Goal: Task Accomplishment & Management: Manage account settings

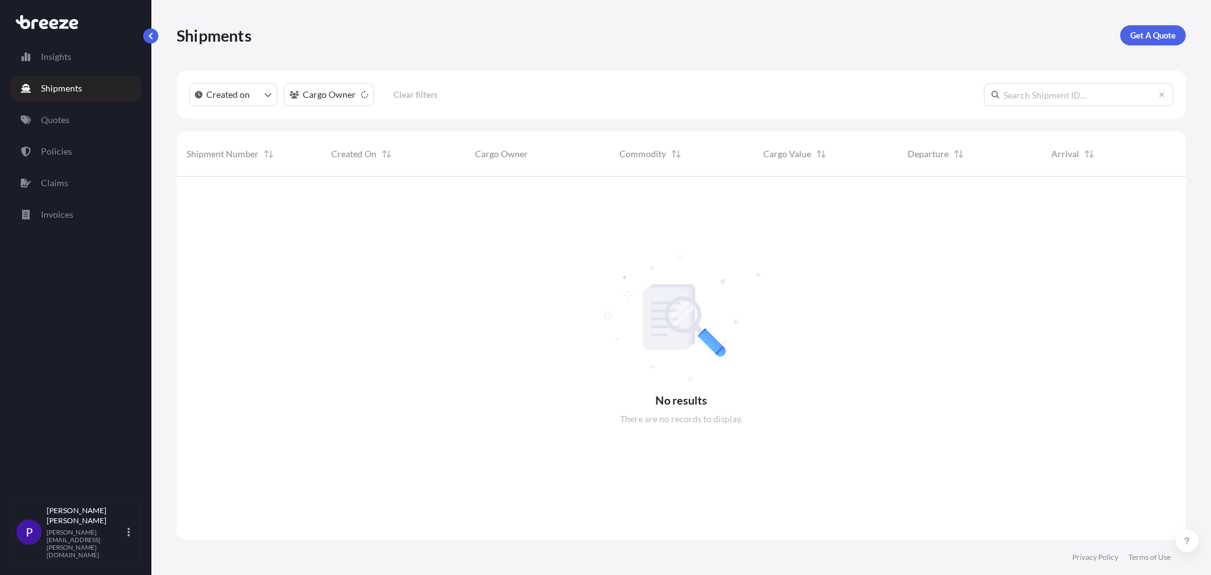
scroll to position [399, 1000]
click at [333, 93] on html "Insights Shipments Quotes Policies Claims Invoices P [PERSON_NAME] [PERSON_NAME…" at bounding box center [605, 287] width 1211 height 575
click at [264, 93] on button "Created on" at bounding box center [233, 94] width 88 height 23
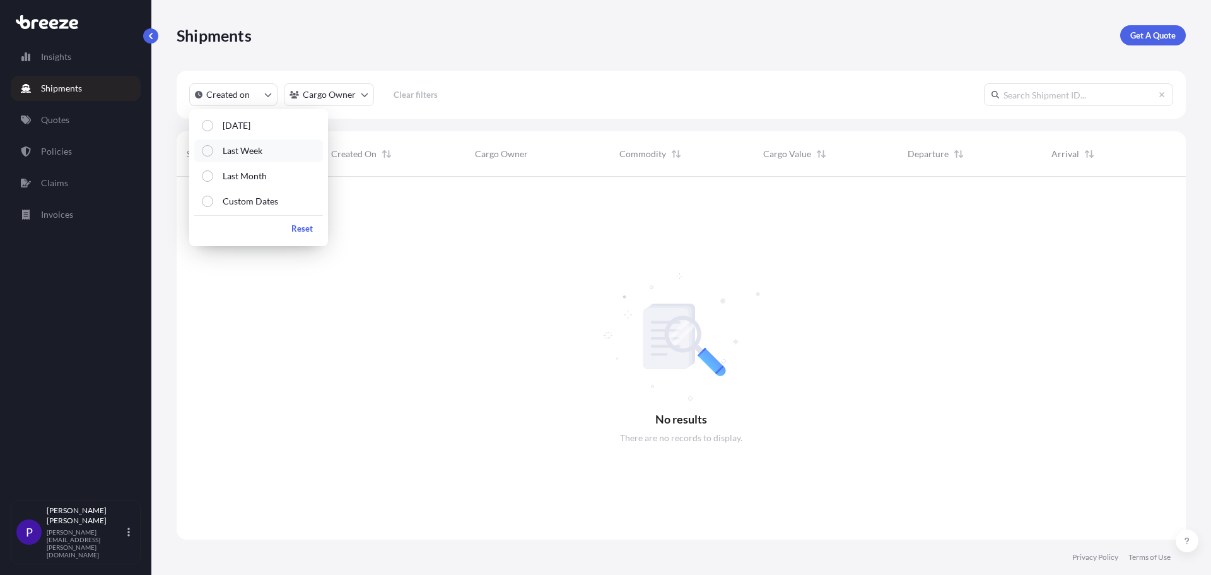
click at [209, 152] on div "Select Option" at bounding box center [207, 150] width 11 height 11
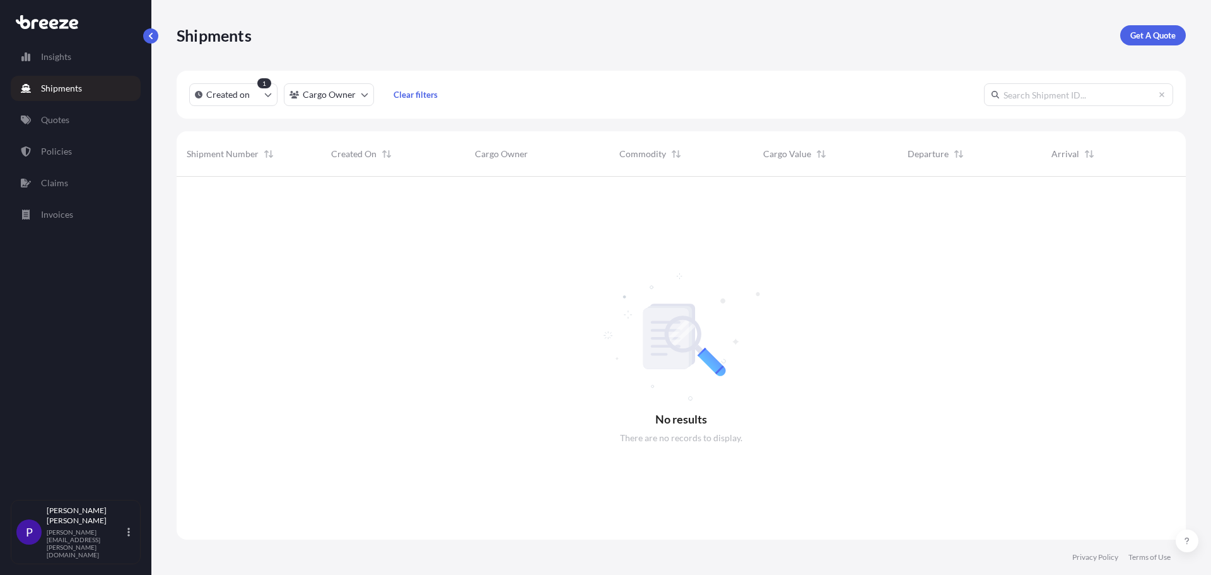
click at [491, 290] on div at bounding box center [681, 358] width 1009 height 363
click at [56, 125] on p "Quotes" at bounding box center [55, 120] width 28 height 13
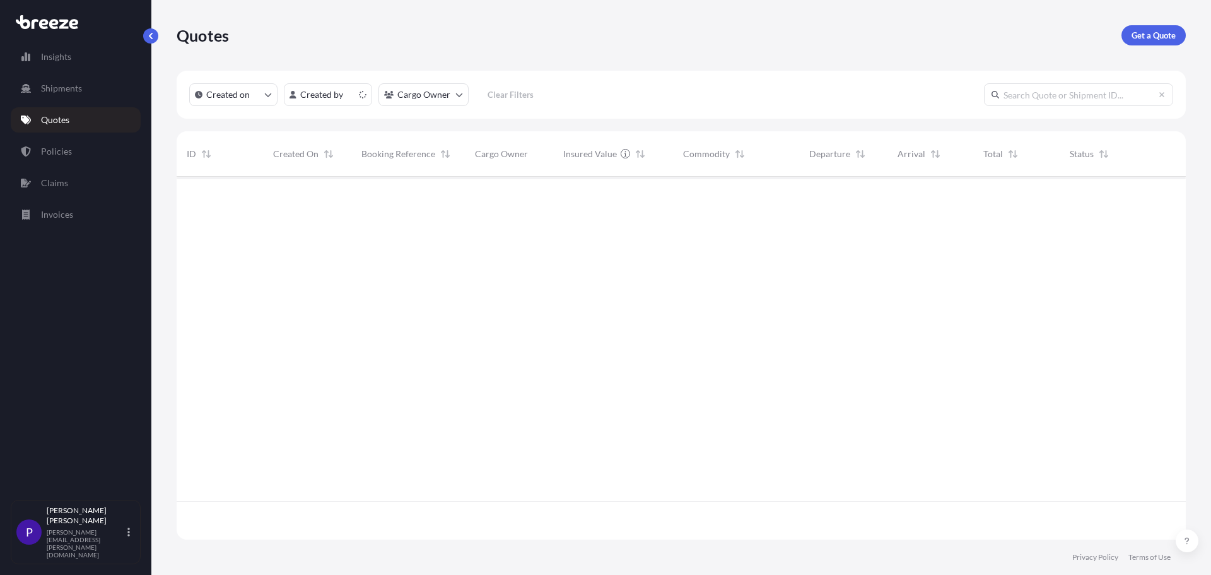
scroll to position [360, 1000]
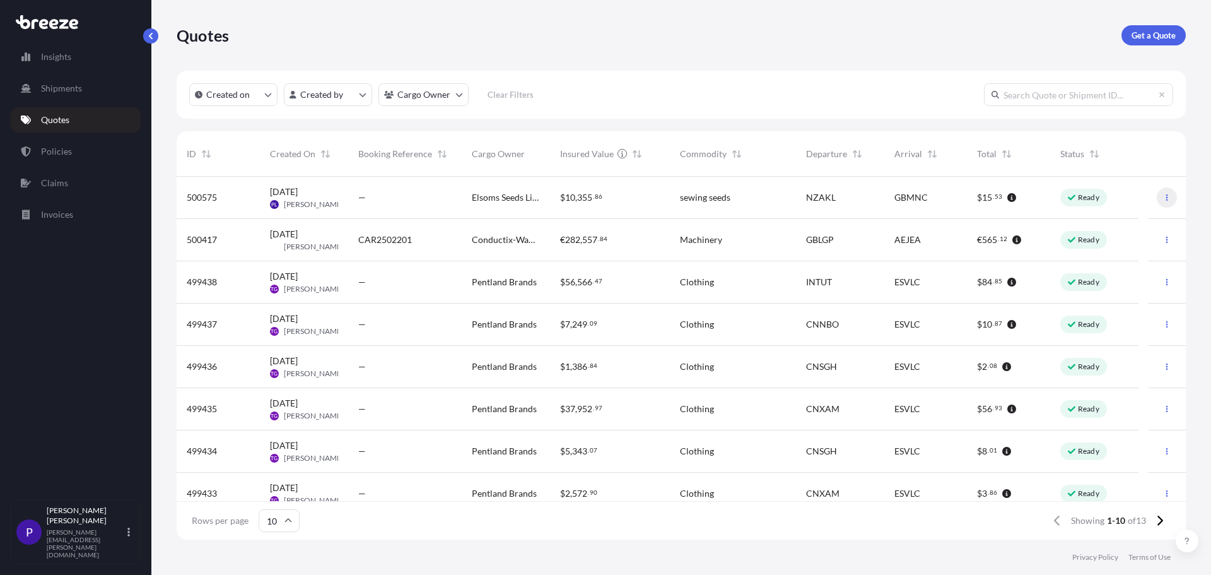
click at [1163, 194] on icon "button" at bounding box center [1167, 198] width 8 height 8
click at [1113, 201] on p "Edit quote" at bounding box center [1096, 200] width 40 height 13
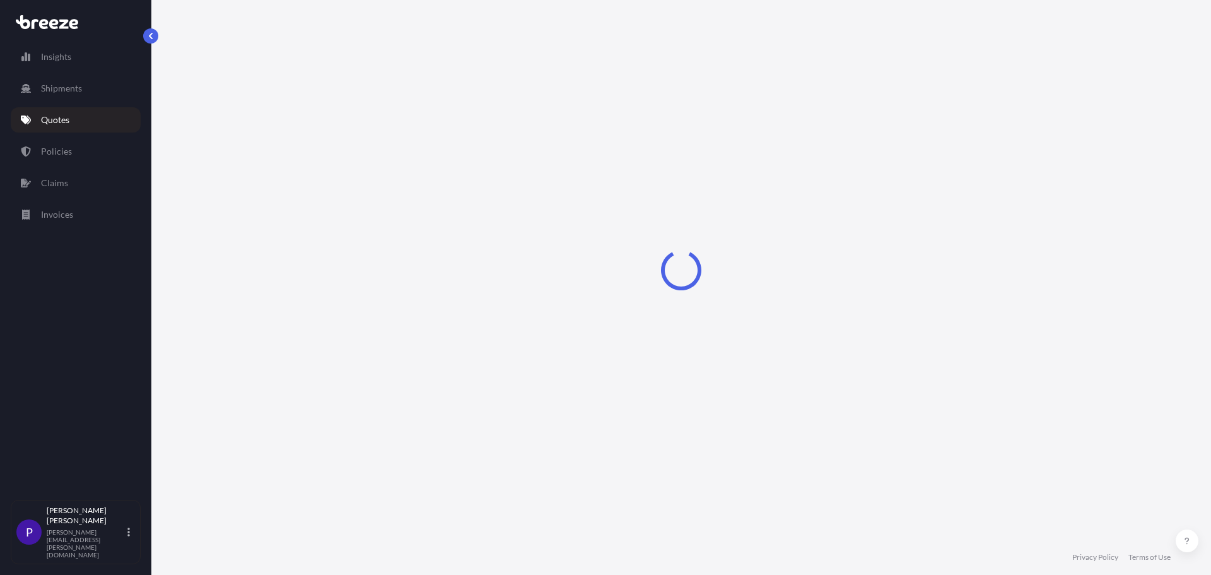
select select "Road"
select select "Air"
select select "Road"
select select "4"
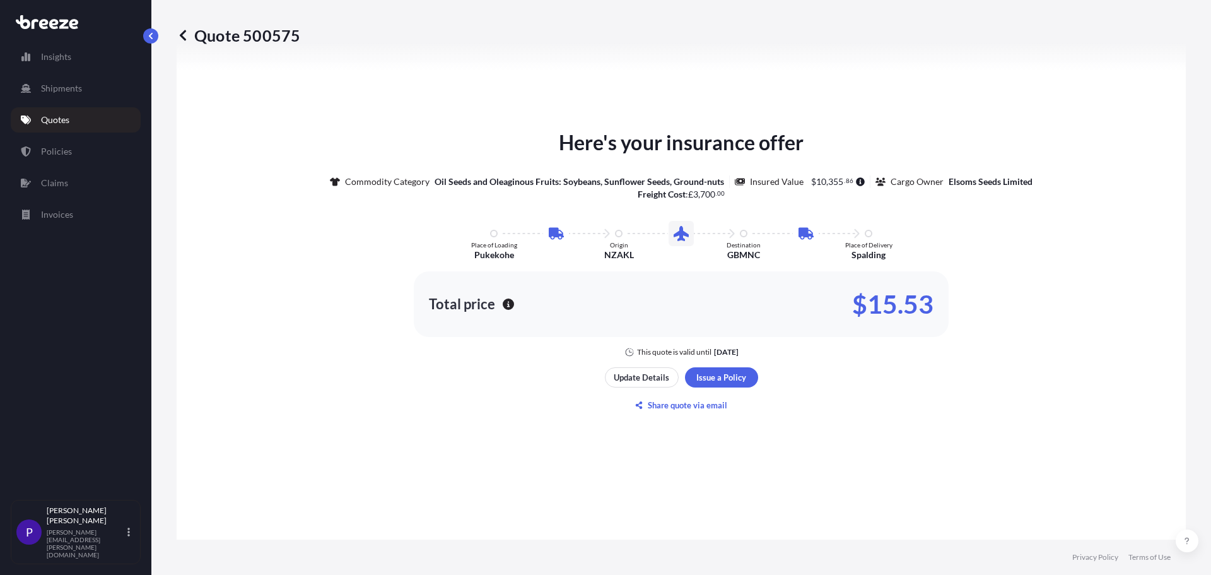
scroll to position [694, 0]
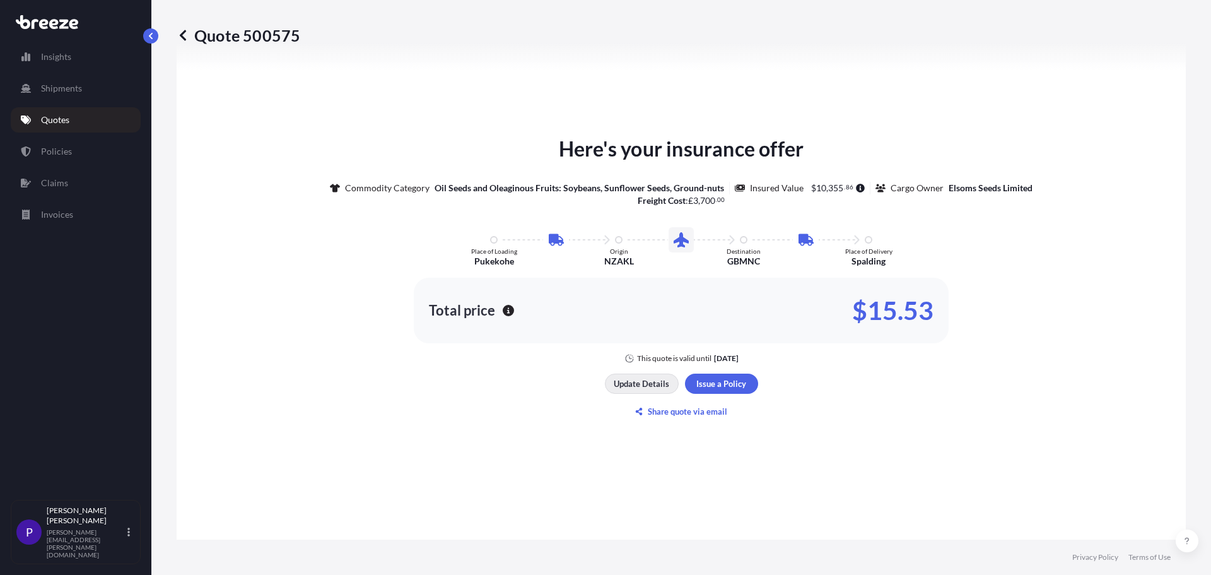
click at [637, 385] on p "Update Details" at bounding box center [642, 383] width 56 height 13
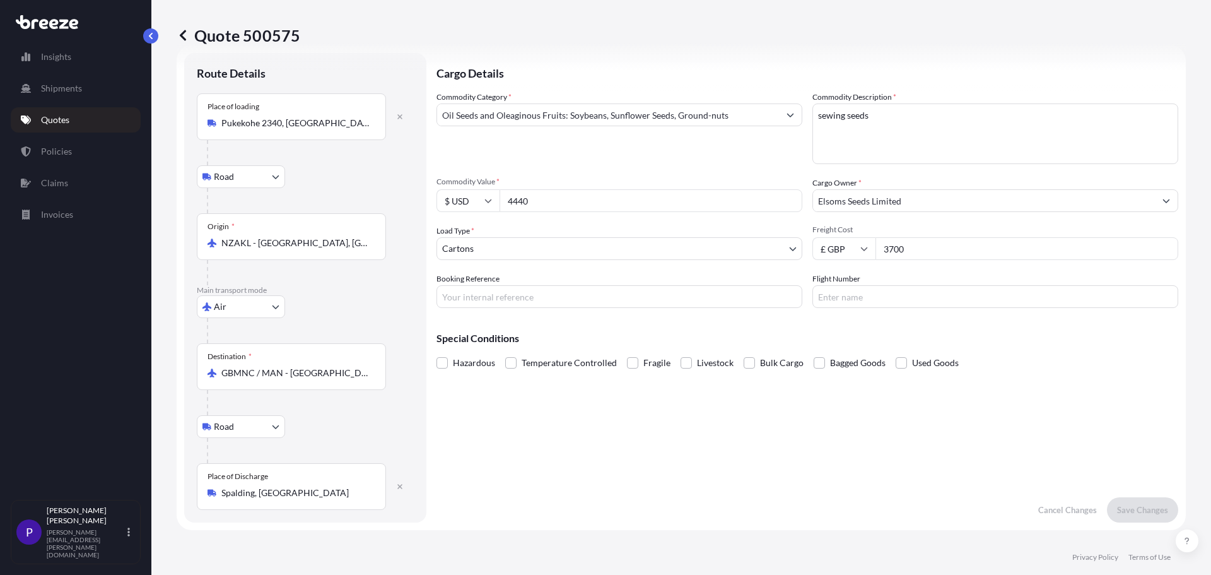
scroll to position [20, 0]
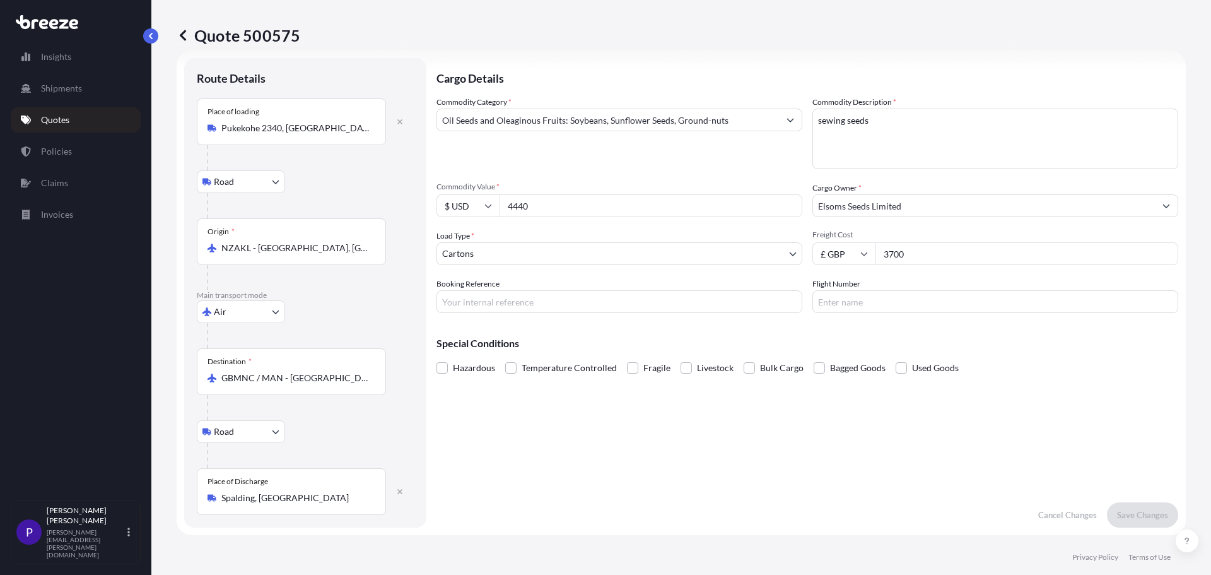
drag, startPoint x: 581, startPoint y: 208, endPoint x: 470, endPoint y: 208, distance: 111.0
click at [470, 208] on div "$ USD 4440" at bounding box center [619, 205] width 366 height 23
type input "1280000"
click at [1126, 506] on button "Save Changes" at bounding box center [1142, 514] width 71 height 25
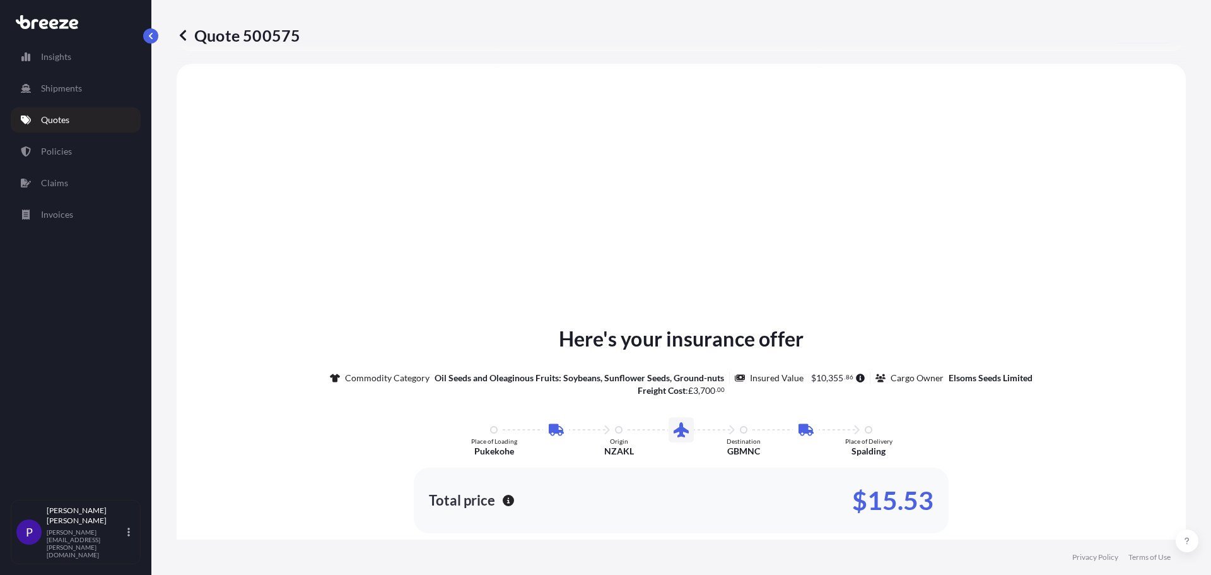
scroll to position [505, 0]
select select "Road"
select select "Air"
select select "Road"
select select "4"
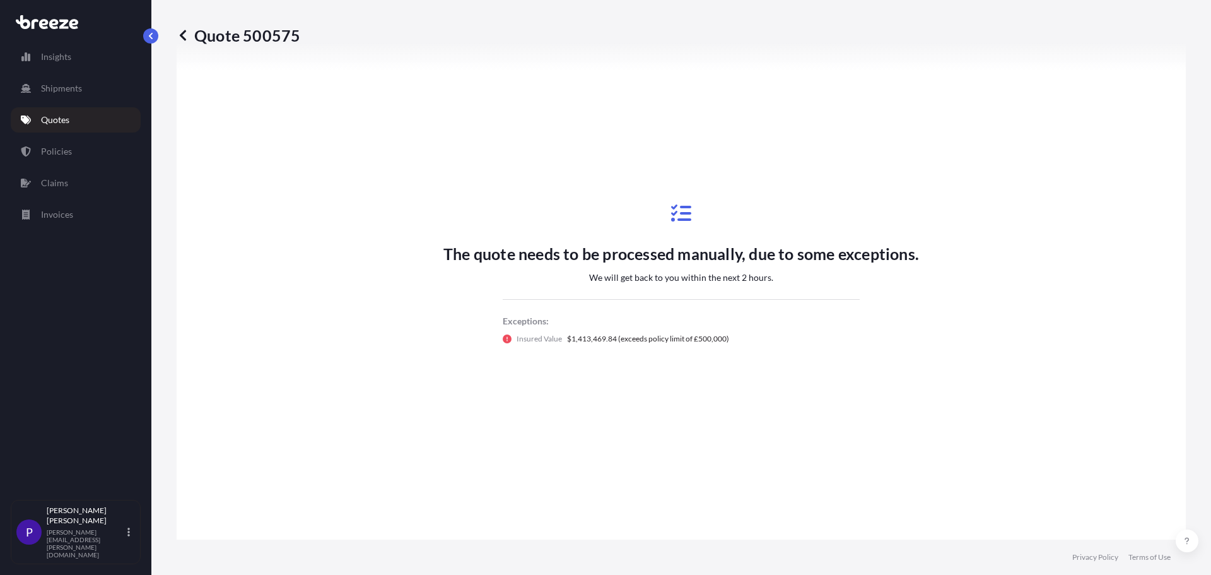
scroll to position [694, 0]
